Goal: Information Seeking & Learning: Learn about a topic

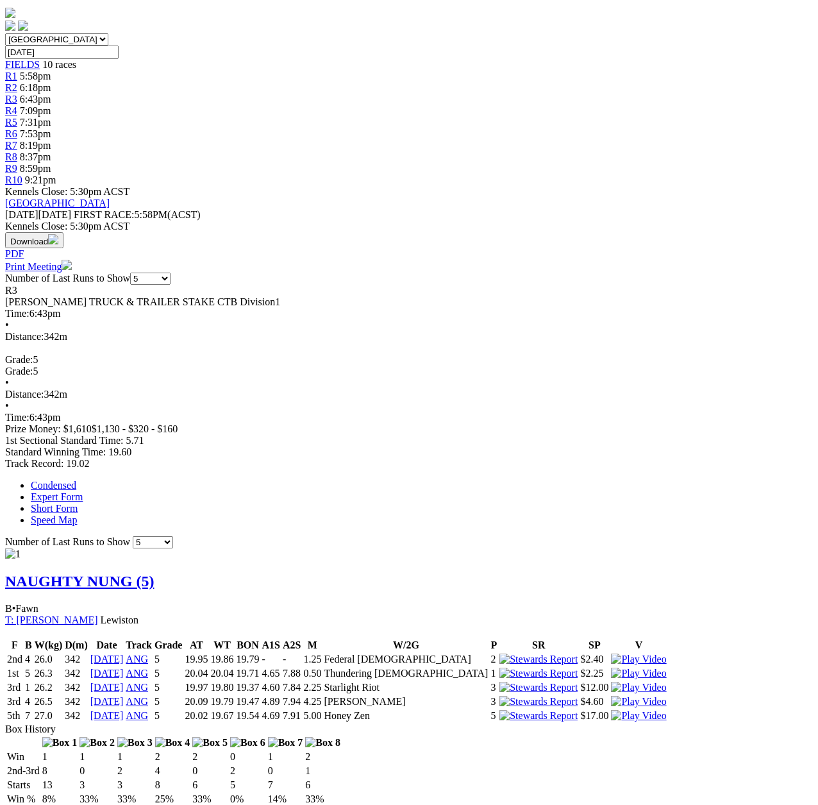
scroll to position [128, 0]
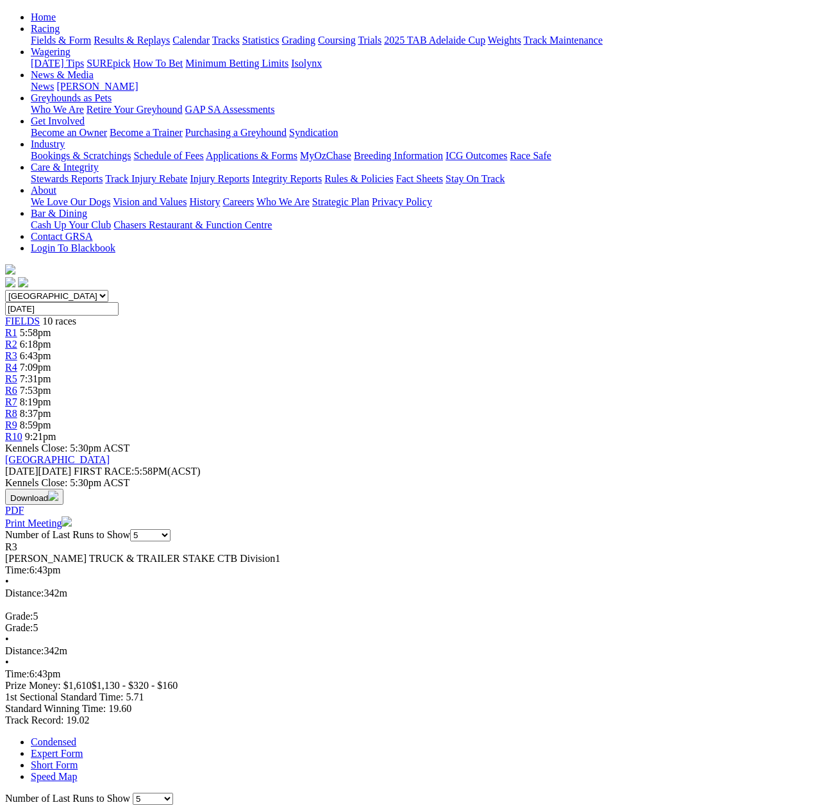
click at [17, 362] on span "R4" at bounding box center [11, 367] width 12 height 11
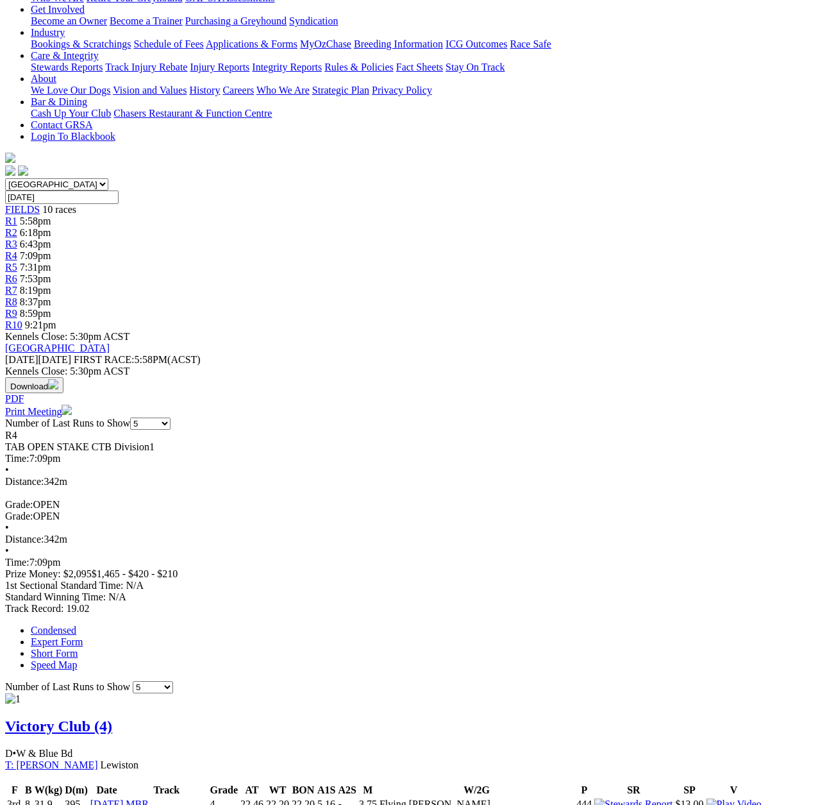
scroll to position [128, 0]
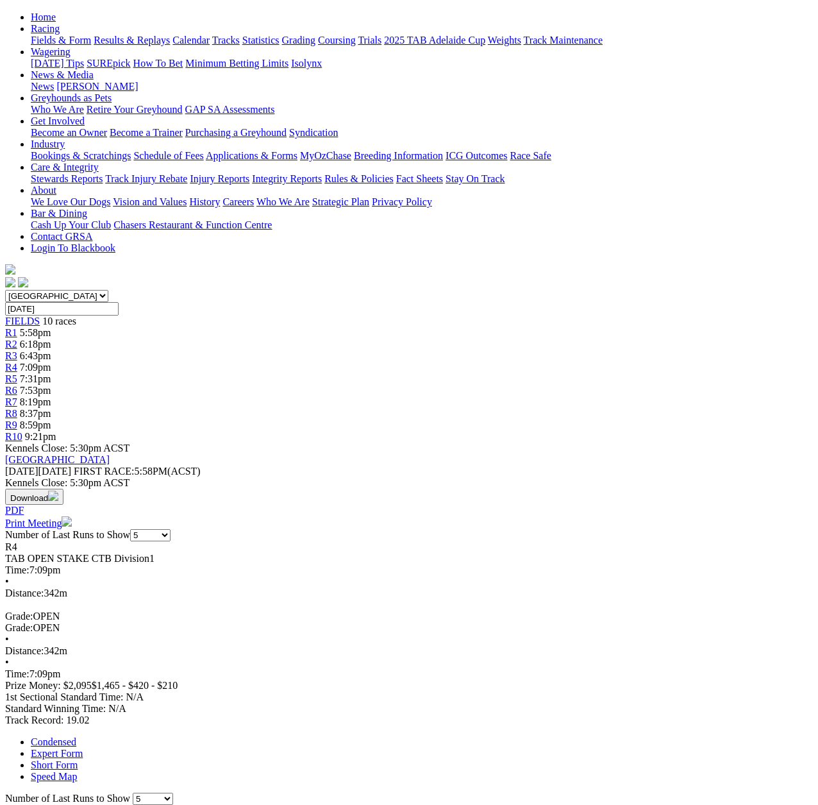
click at [17, 373] on span "R5" at bounding box center [11, 378] width 12 height 11
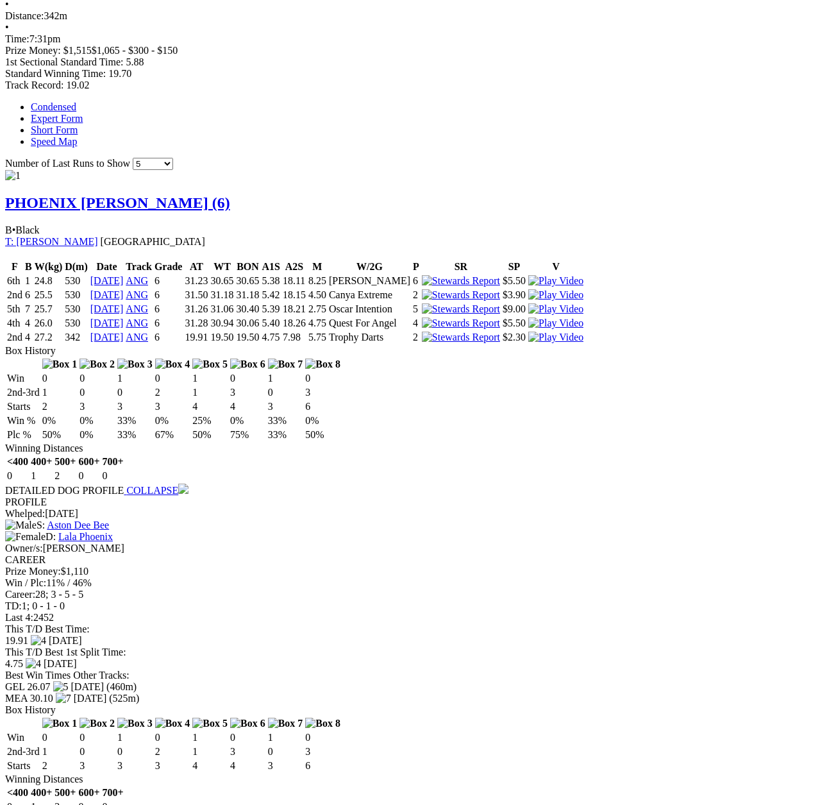
scroll to position [769, 0]
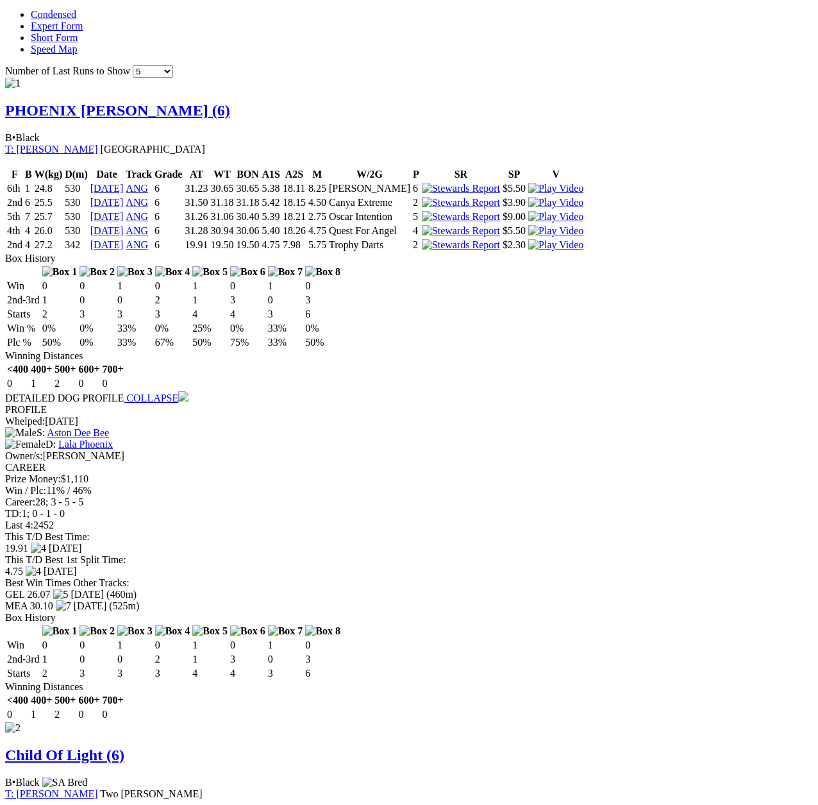
scroll to position [841, 0]
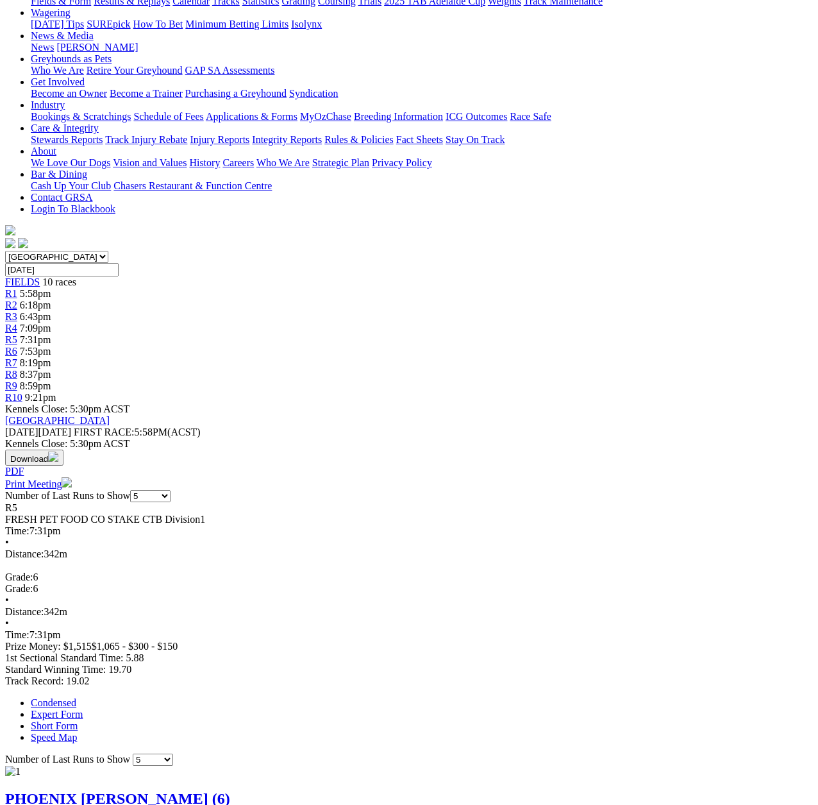
scroll to position [64, 0]
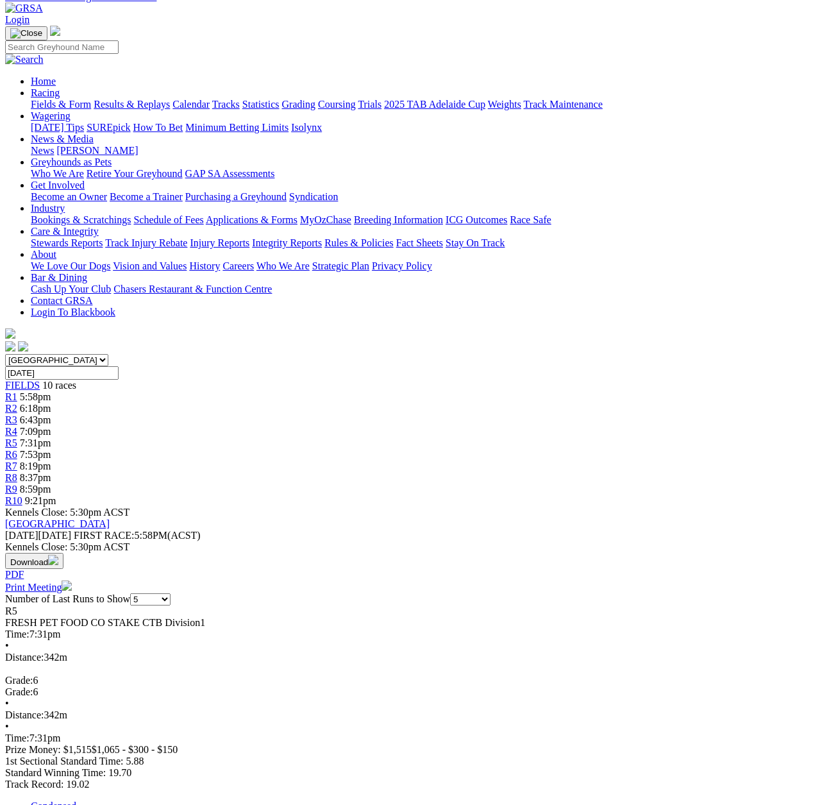
click at [17, 449] on span "R6" at bounding box center [11, 454] width 12 height 11
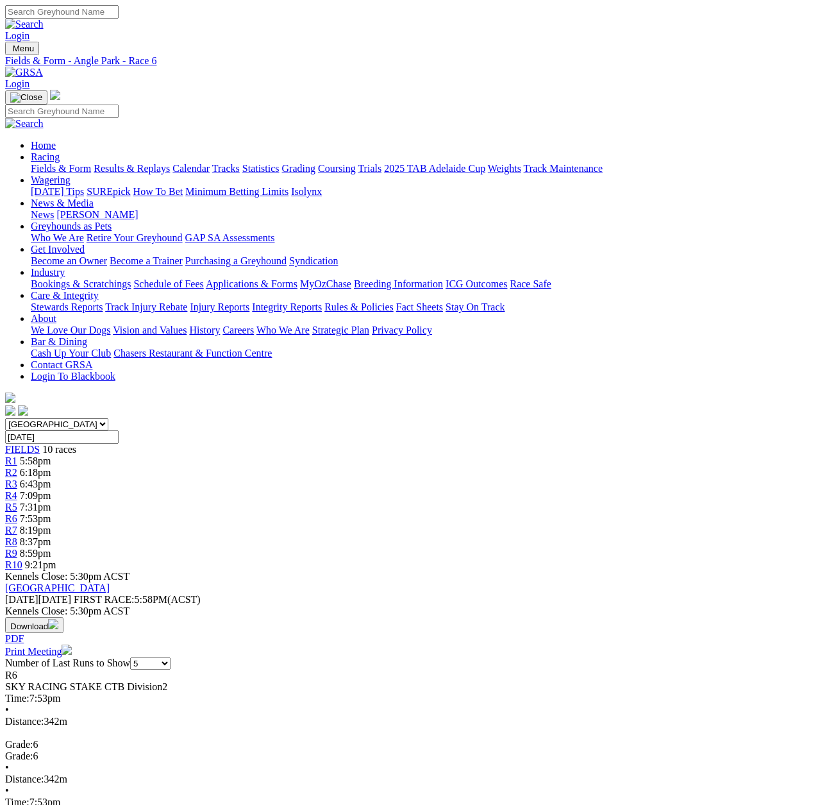
click at [22, 559] on span "R10" at bounding box center [13, 564] width 17 height 11
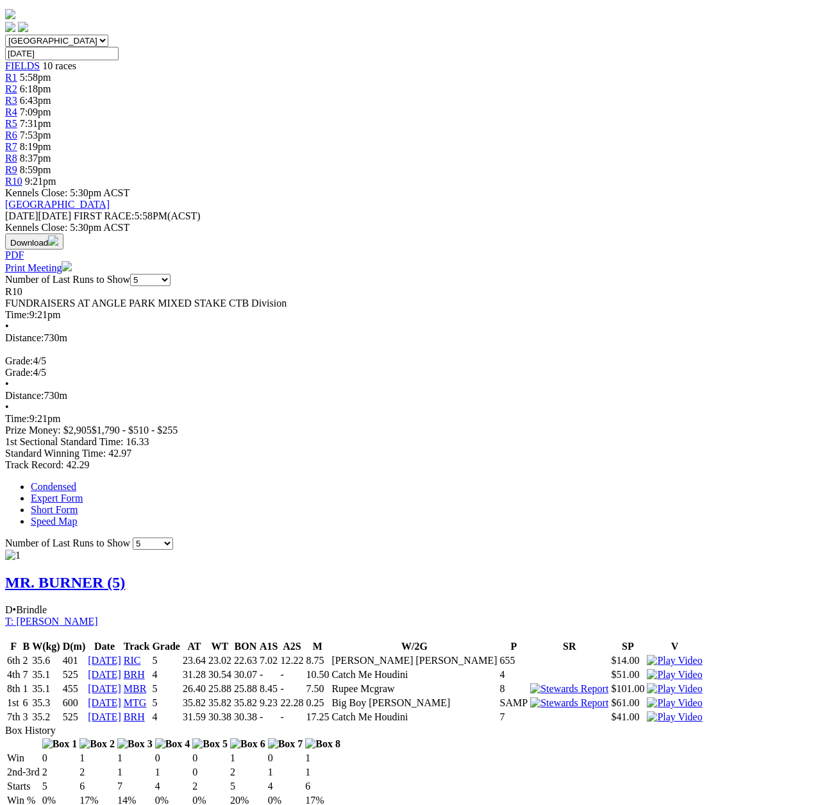
scroll to position [385, 0]
